Goal: Task Accomplishment & Management: Manage account settings

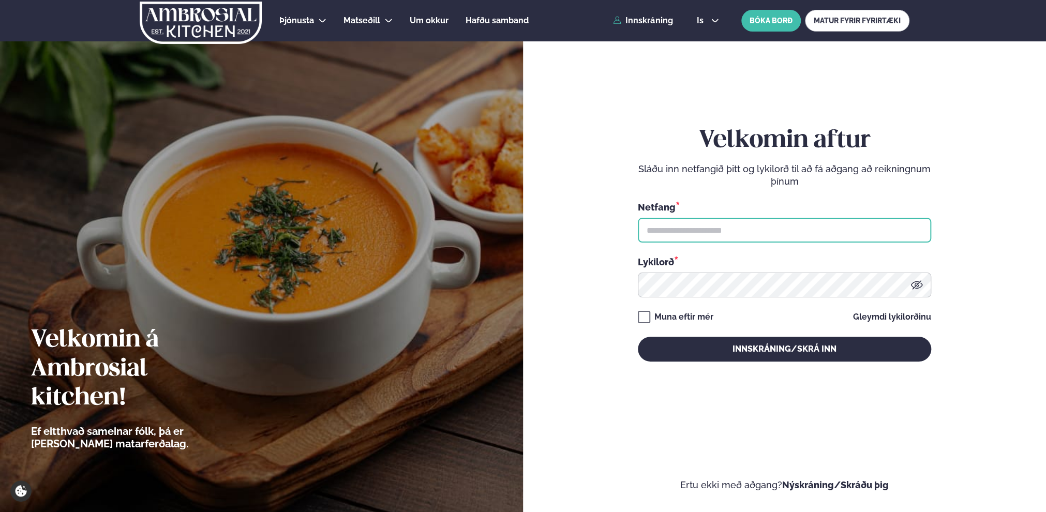
click at [751, 232] on input "text" at bounding box center [784, 230] width 293 height 25
type input "**********"
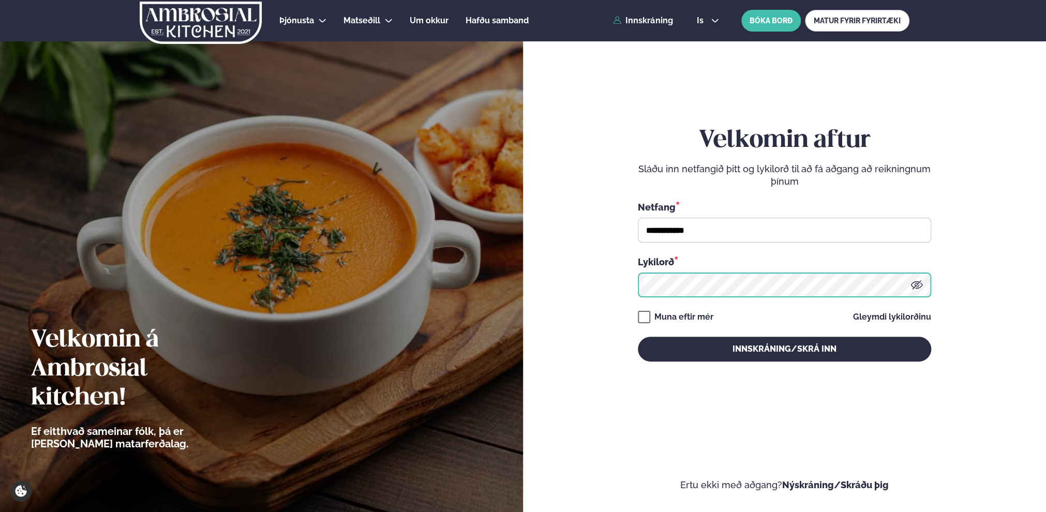
click at [638, 337] on button "Innskráning/Skrá inn" at bounding box center [784, 349] width 293 height 25
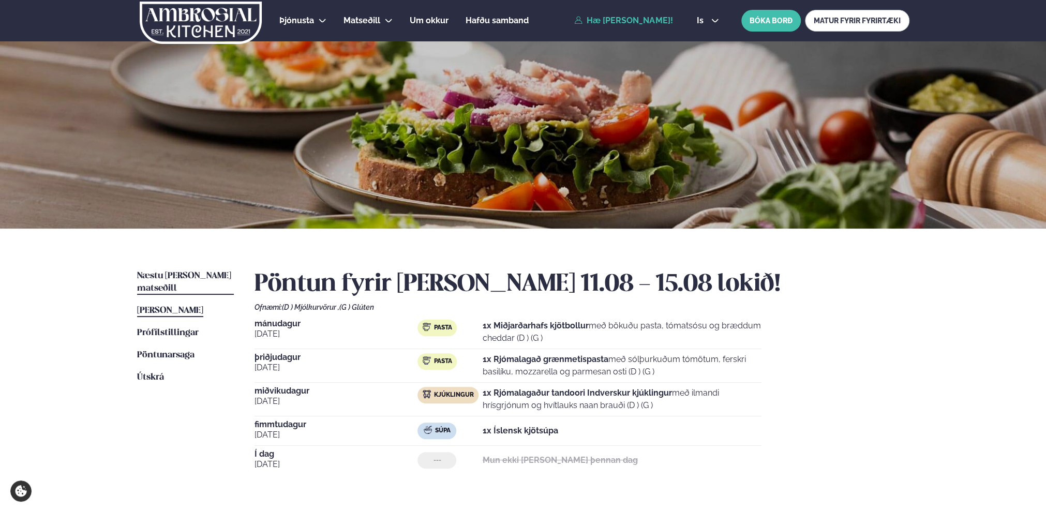
click at [161, 276] on span "Næstu [PERSON_NAME] matseðill" at bounding box center [184, 282] width 94 height 21
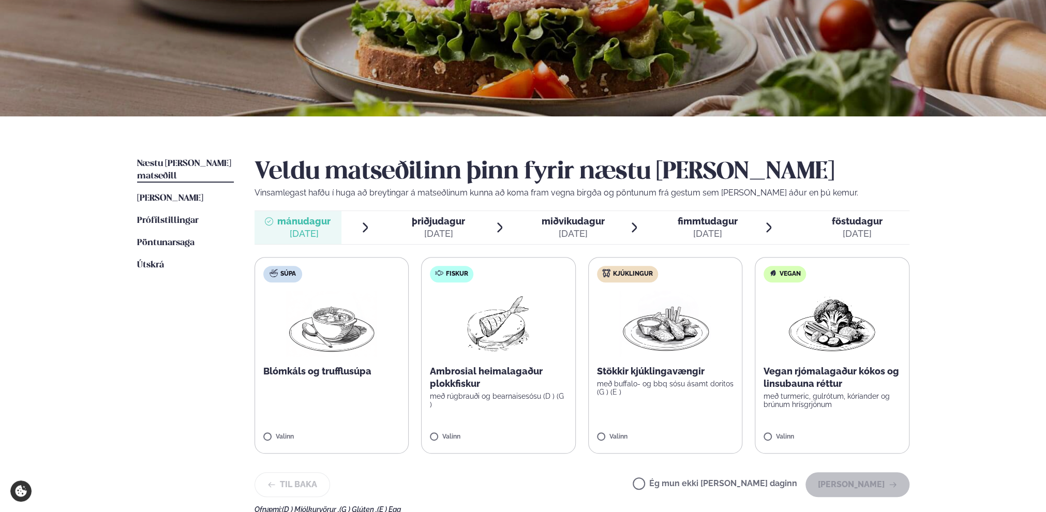
scroll to position [155, 0]
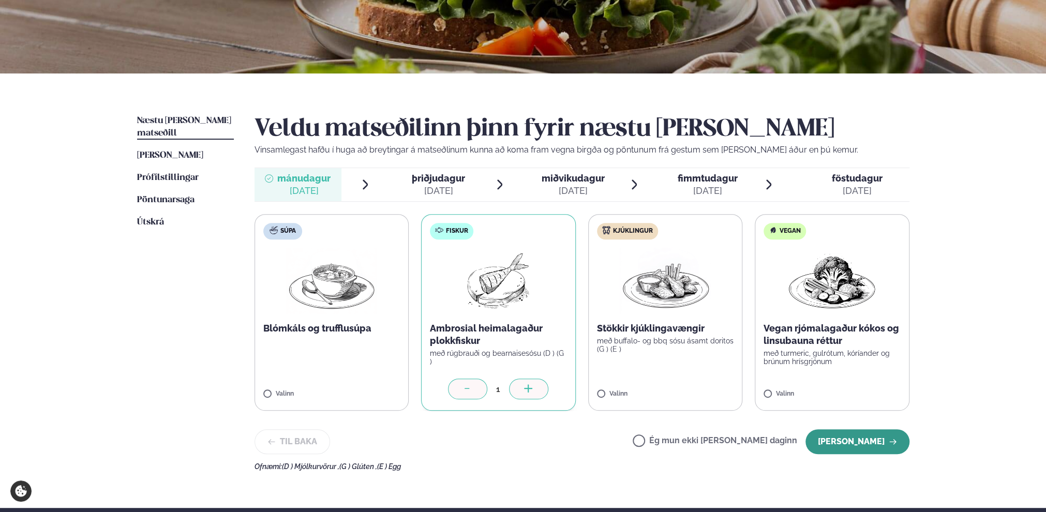
click at [873, 436] on button "[PERSON_NAME]" at bounding box center [857, 441] width 104 height 25
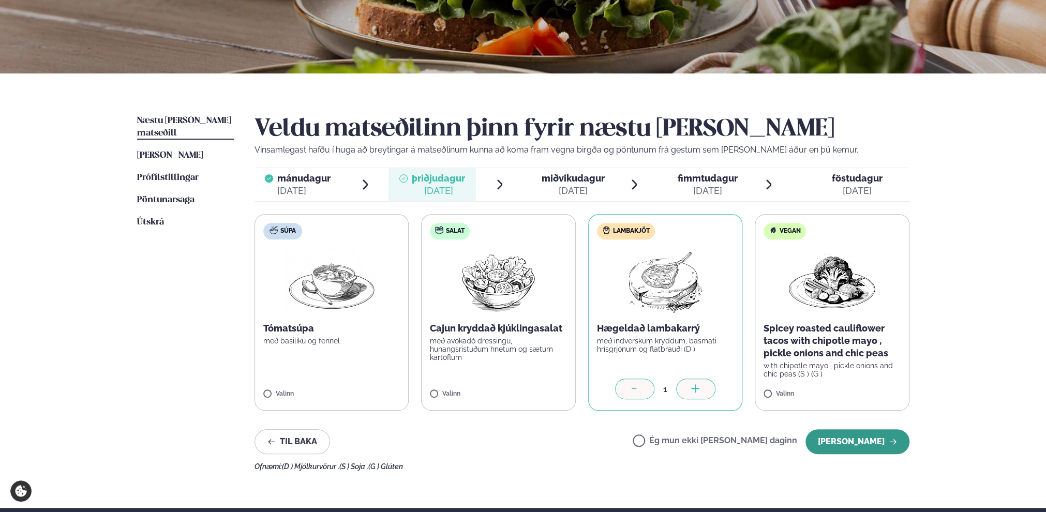
click at [873, 436] on button "[PERSON_NAME]" at bounding box center [857, 441] width 104 height 25
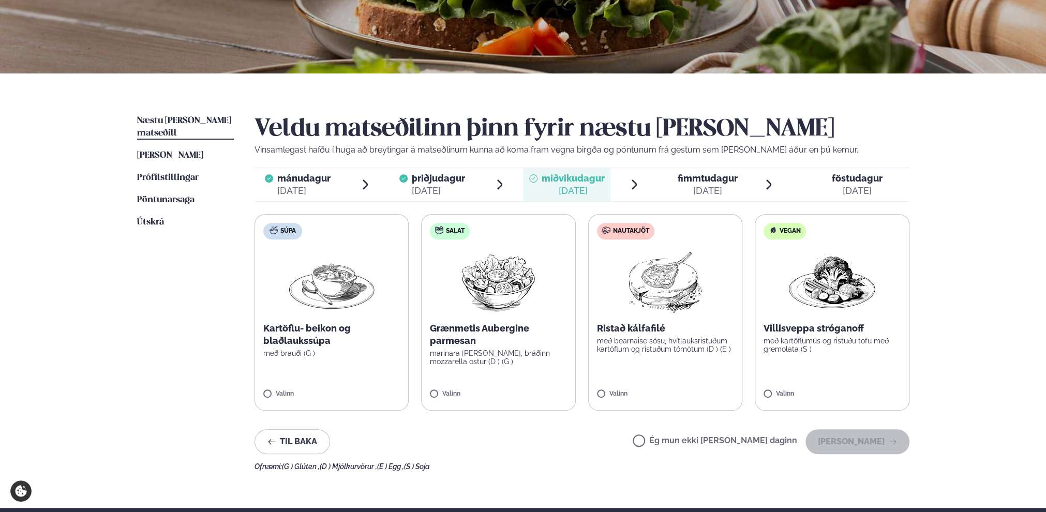
click at [671, 439] on label "Ég mun ekki [PERSON_NAME] daginn" at bounding box center [715, 442] width 165 height 11
click at [878, 437] on button "[PERSON_NAME]" at bounding box center [857, 441] width 104 height 25
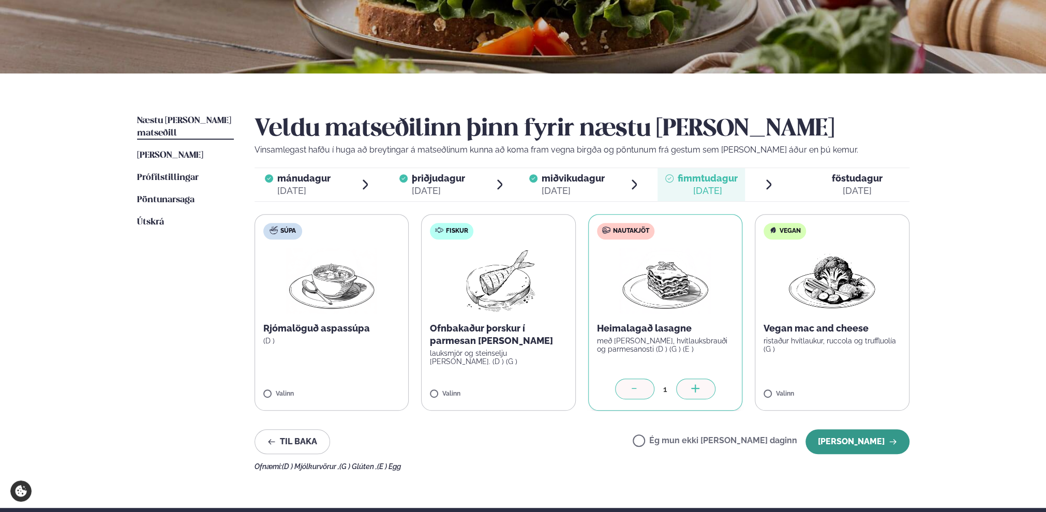
click at [873, 435] on button "[PERSON_NAME]" at bounding box center [857, 441] width 104 height 25
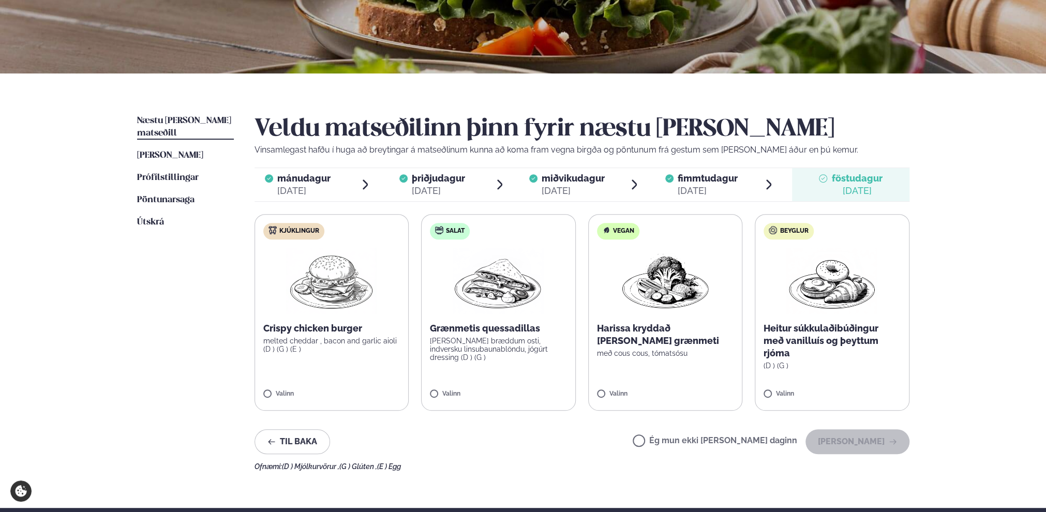
click at [429, 390] on label "Salat Grænmetis quessadillas [PERSON_NAME] bræddum osti, indversku linsubaunabl…" at bounding box center [498, 312] width 155 height 197
click at [858, 435] on button "[PERSON_NAME]" at bounding box center [857, 441] width 104 height 25
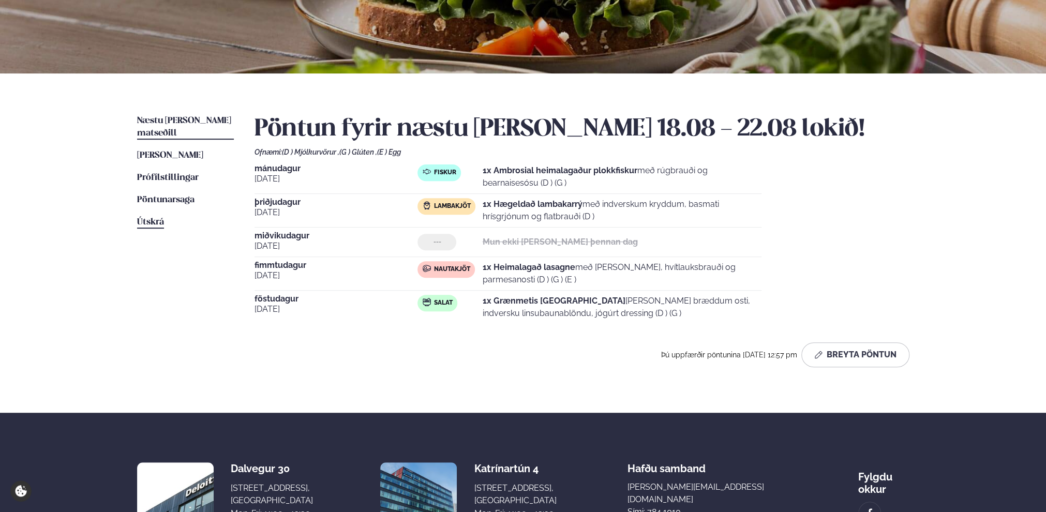
click at [151, 218] on span "Útskrá" at bounding box center [150, 222] width 27 height 9
